Goal: Task Accomplishment & Management: Manage account settings

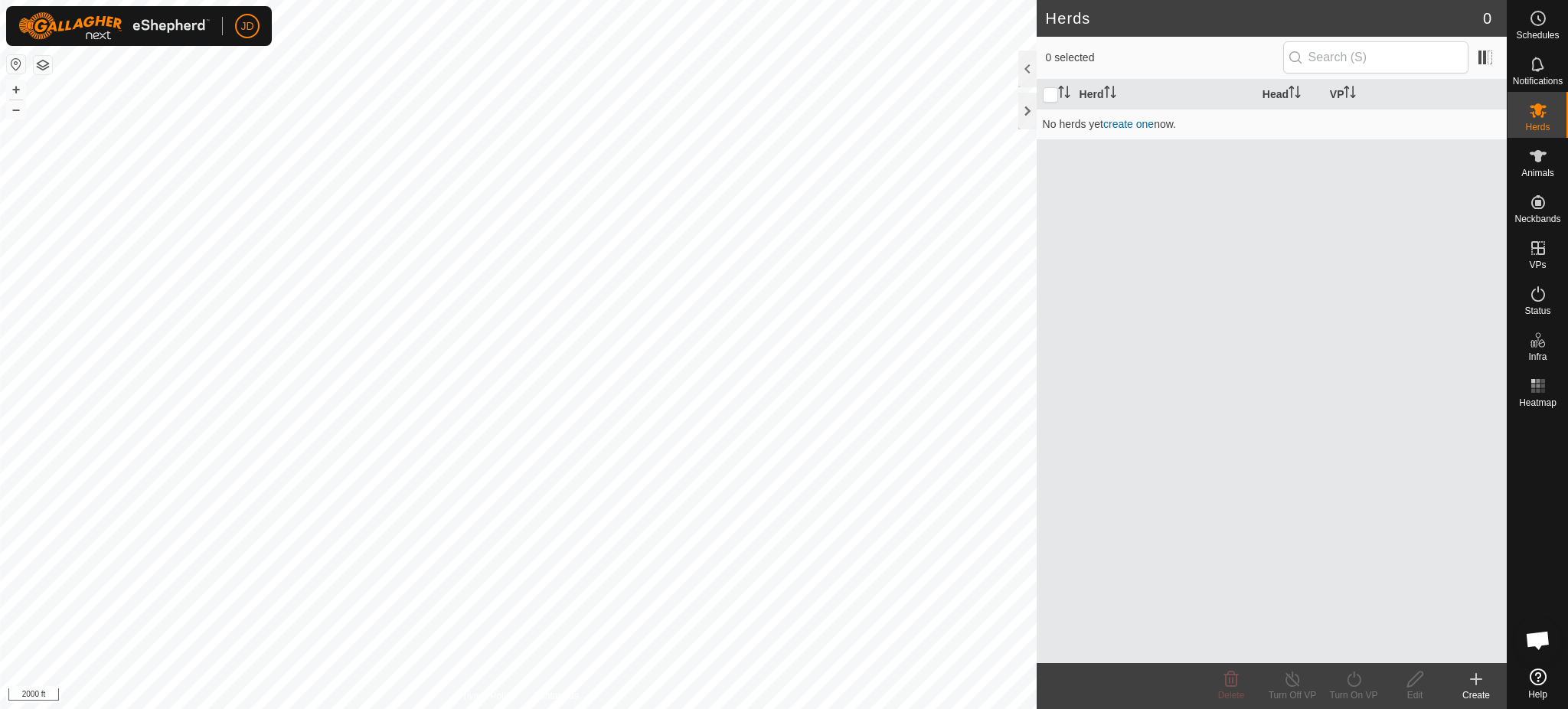
scroll to position [2005, 0]
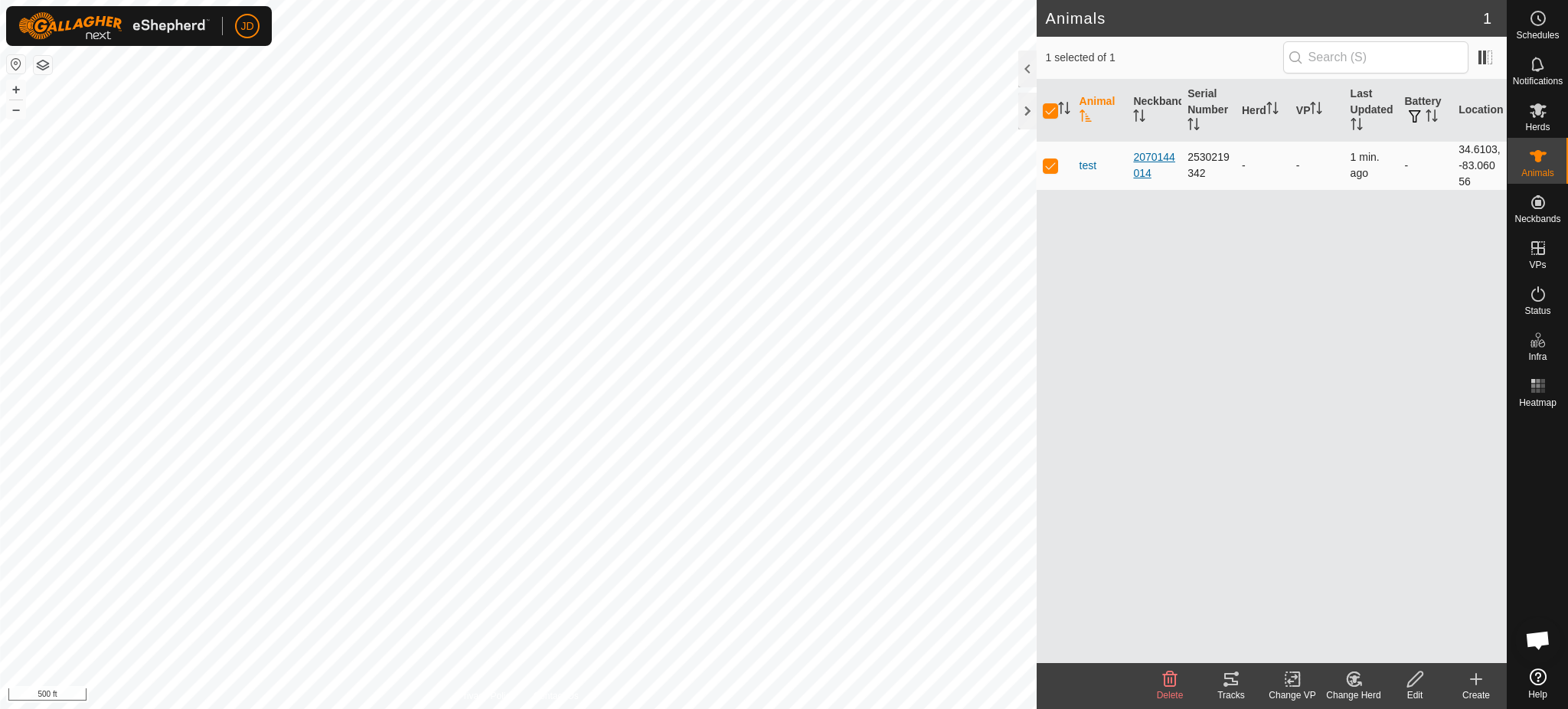
click at [1146, 154] on div "2070144014" at bounding box center [1154, 165] width 42 height 32
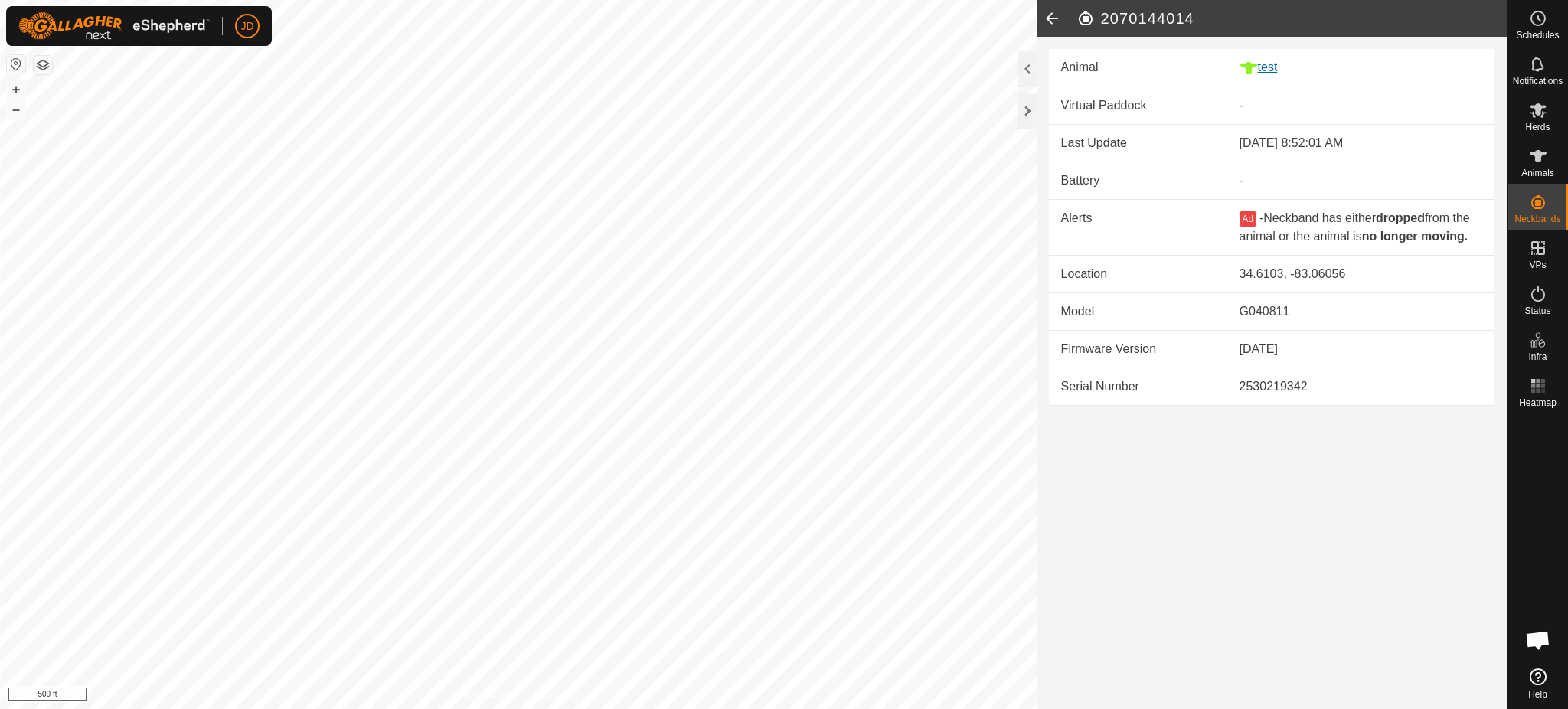
click at [1266, 69] on div "test" at bounding box center [1360, 68] width 242 height 19
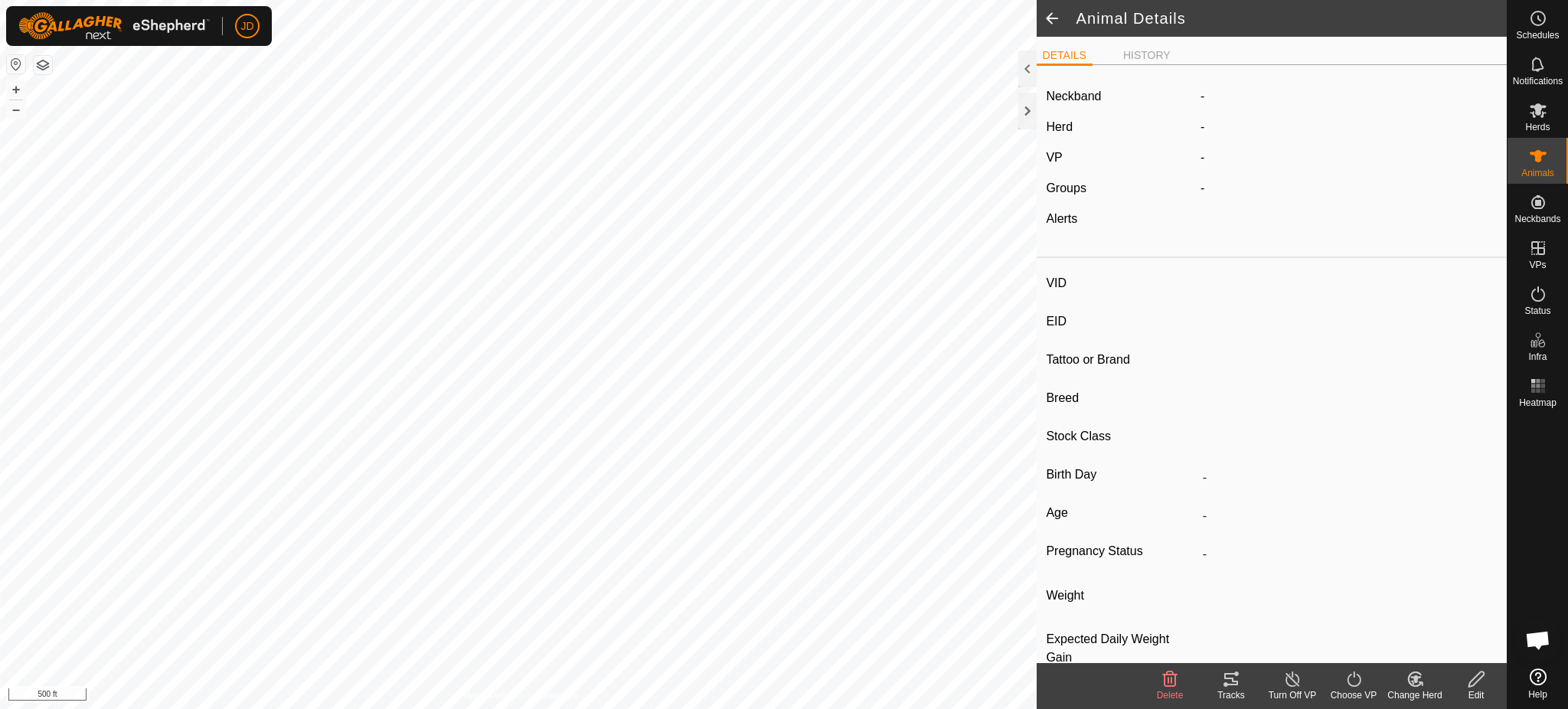
type input "test"
type input "-"
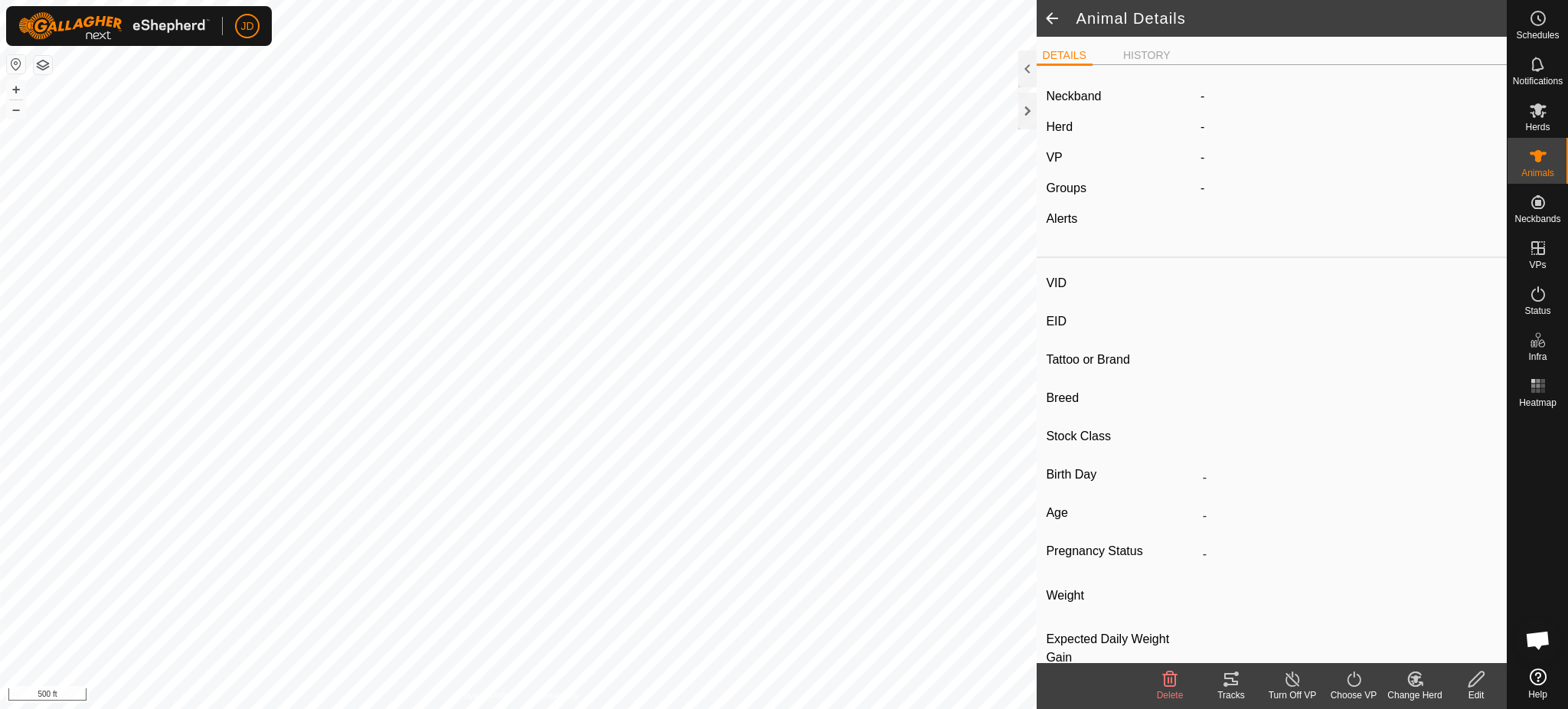
type input "0 kg"
type input "-"
